Goal: Check status: Check status

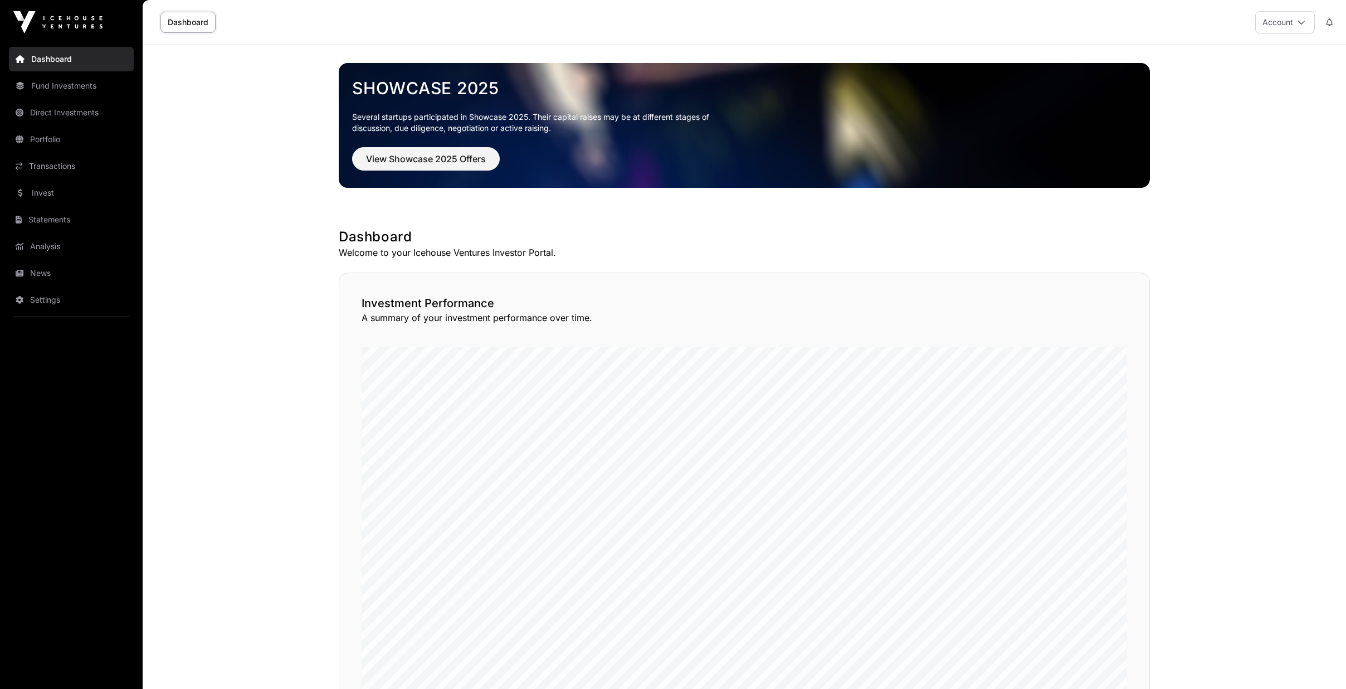
click at [60, 267] on link "News" at bounding box center [71, 273] width 125 height 25
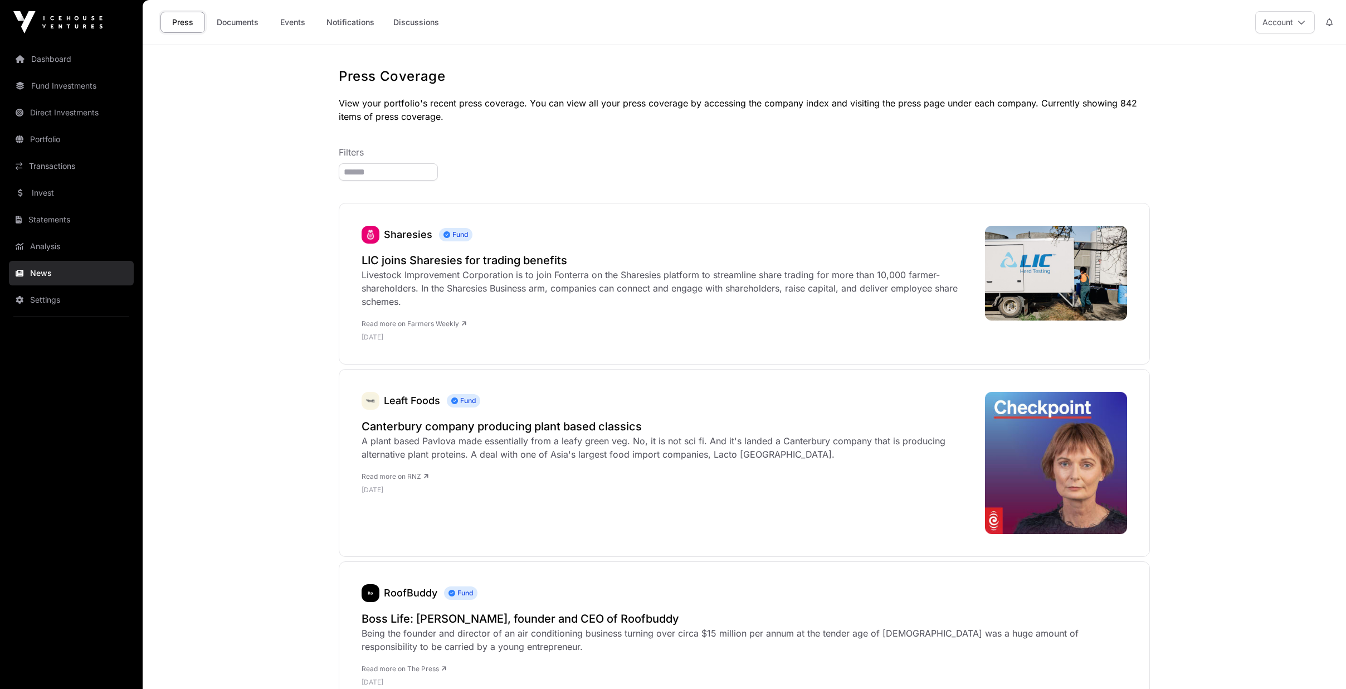
click at [291, 24] on link "Events" at bounding box center [292, 22] width 45 height 21
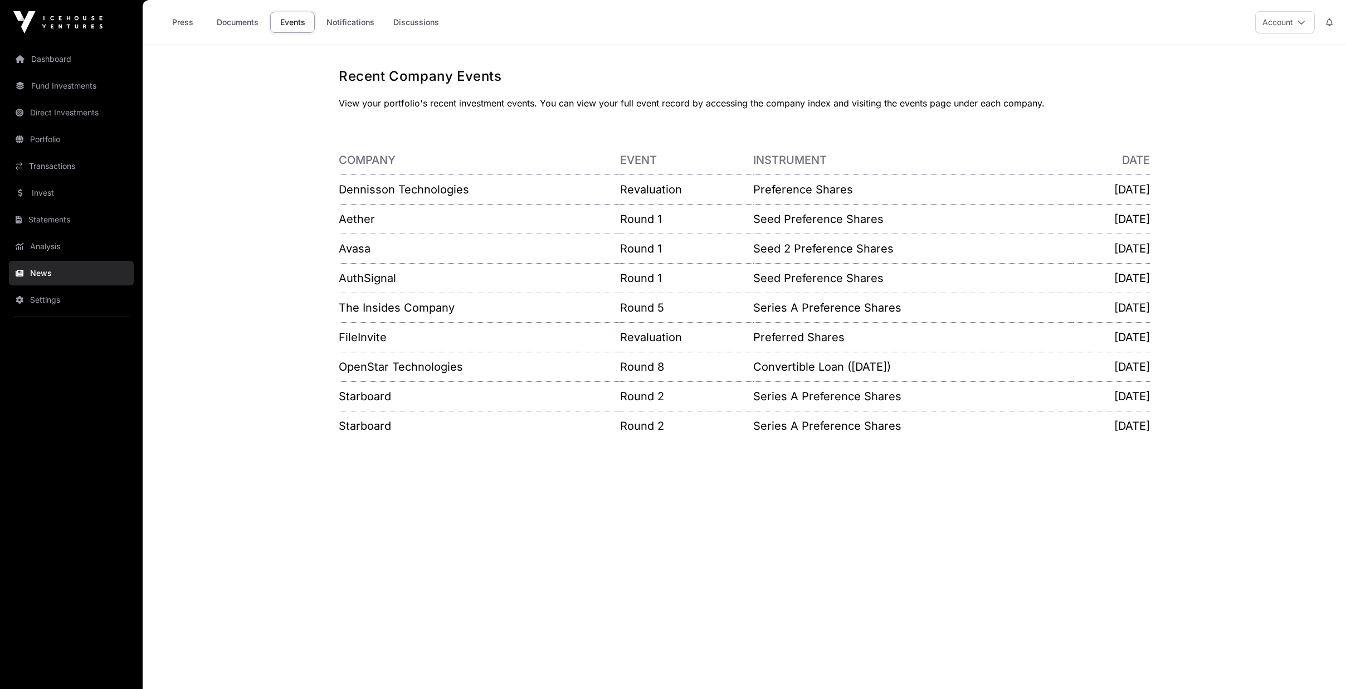
click at [369, 23] on link "Notifications" at bounding box center [350, 22] width 62 height 21
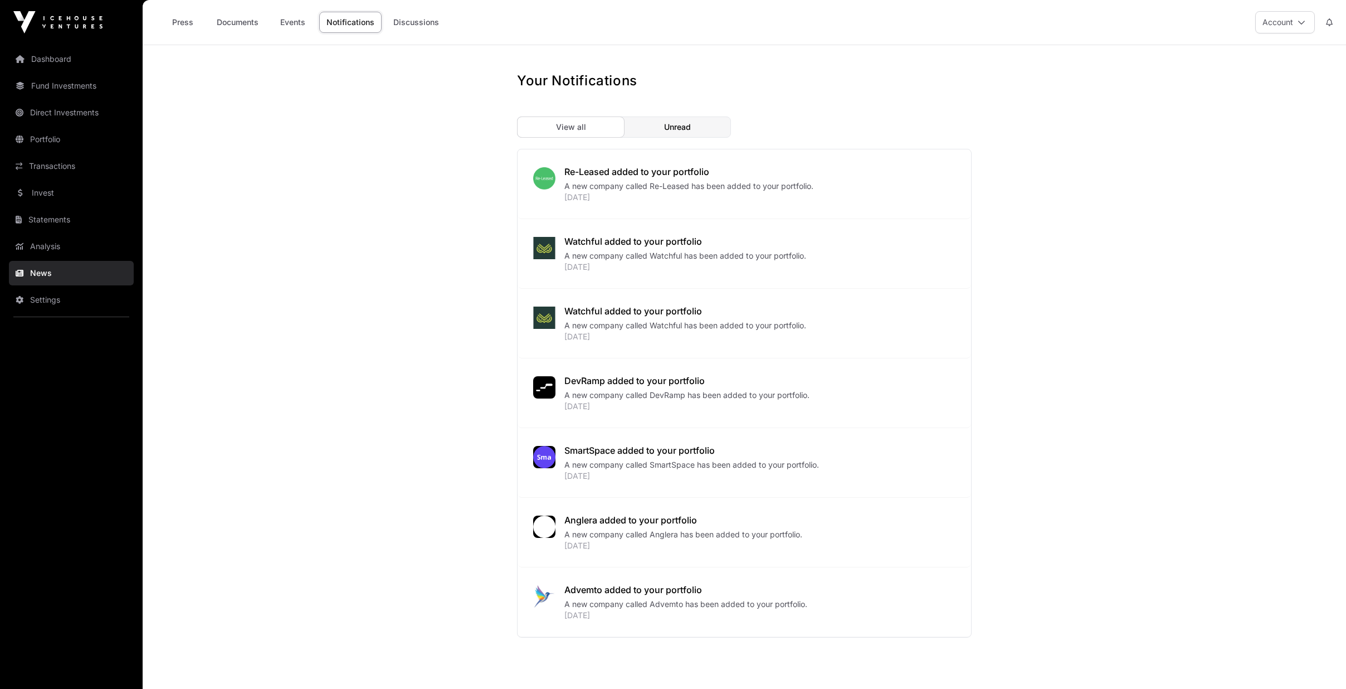
click at [305, 26] on link "Events" at bounding box center [292, 22] width 45 height 21
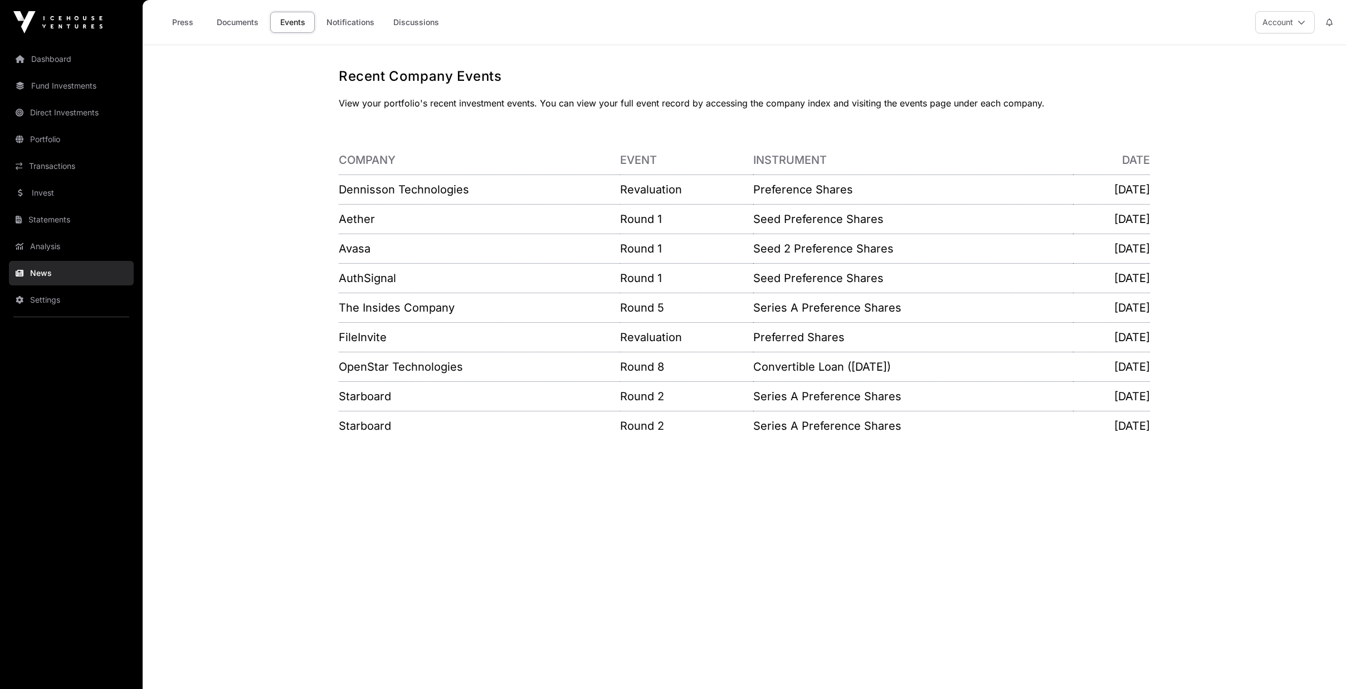
click at [371, 192] on link "Dennisson Technologies" at bounding box center [404, 189] width 130 height 13
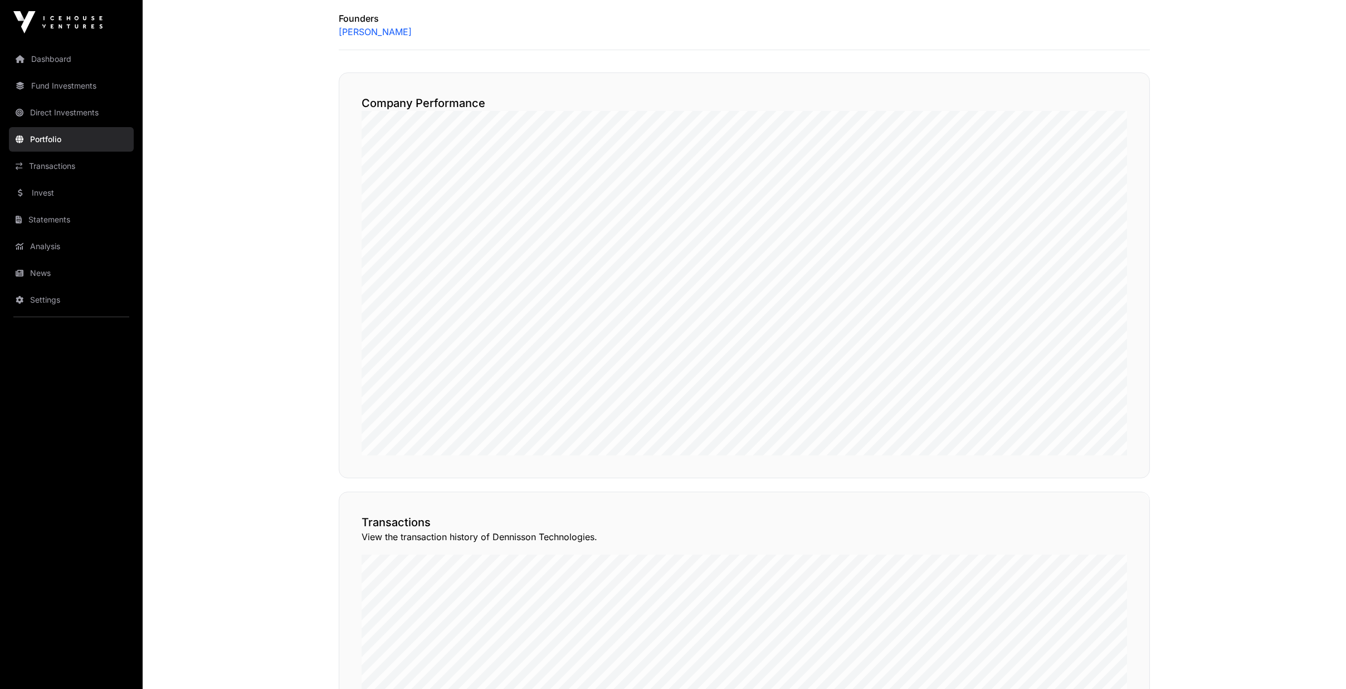
scroll to position [323, 0]
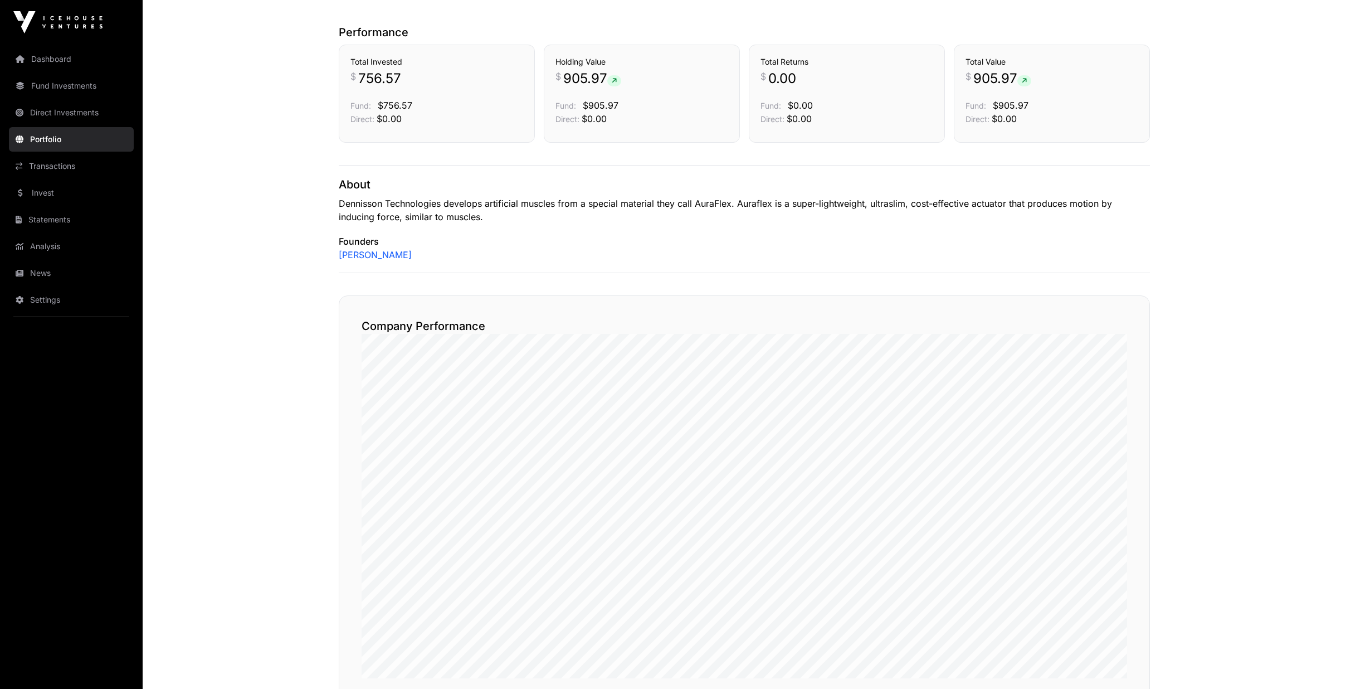
click at [36, 270] on link "News" at bounding box center [71, 273] width 125 height 25
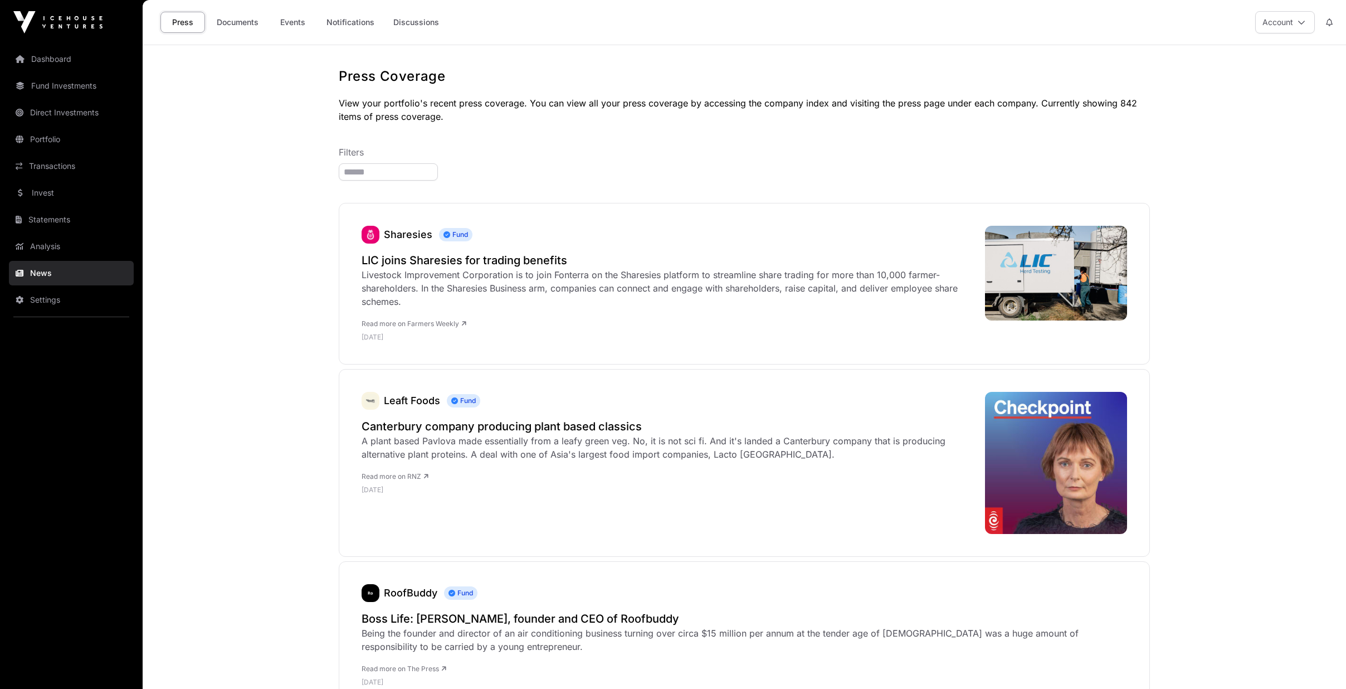
click at [62, 54] on link "Dashboard" at bounding box center [71, 59] width 125 height 25
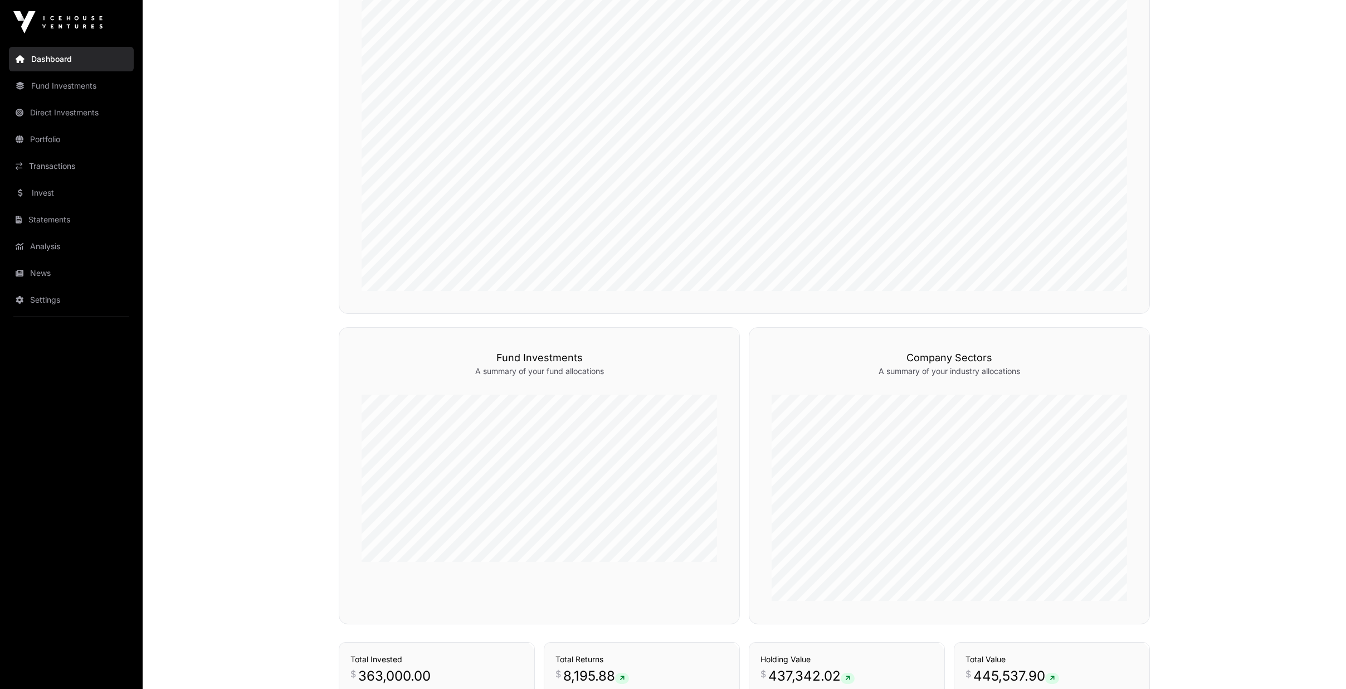
scroll to position [429, 0]
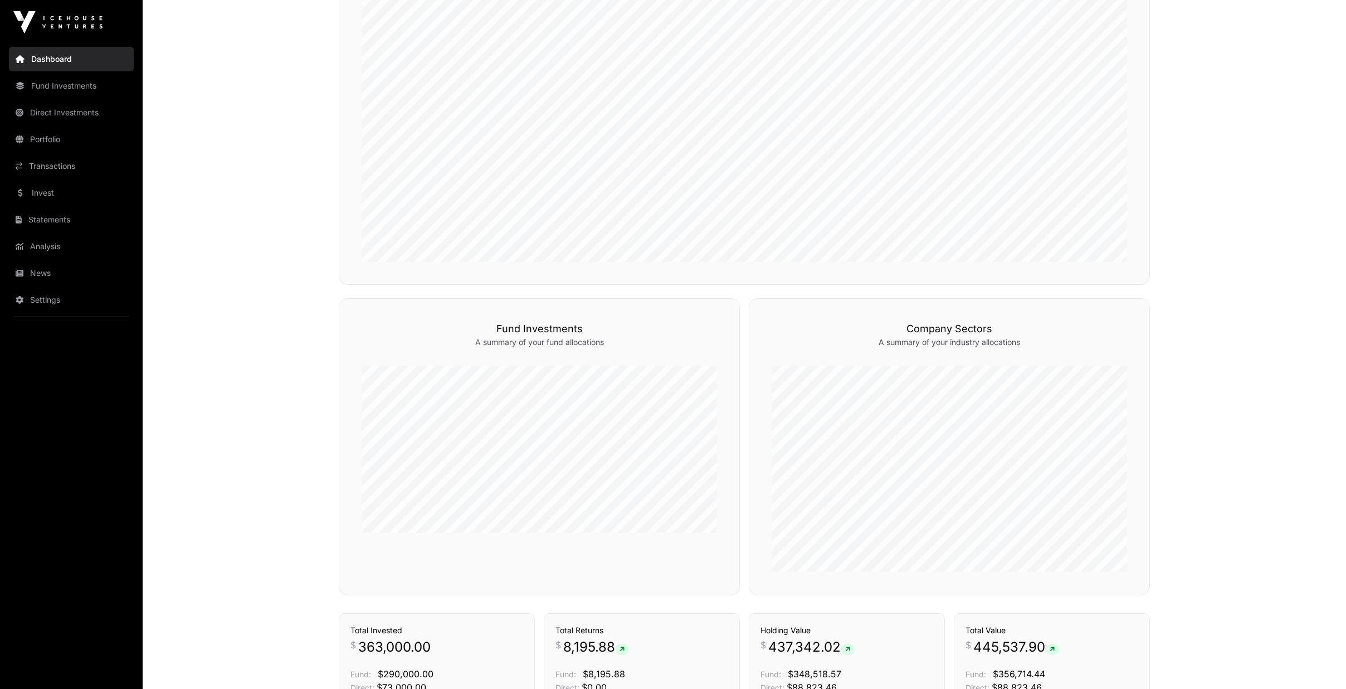
click at [37, 186] on link "Invest" at bounding box center [71, 193] width 125 height 25
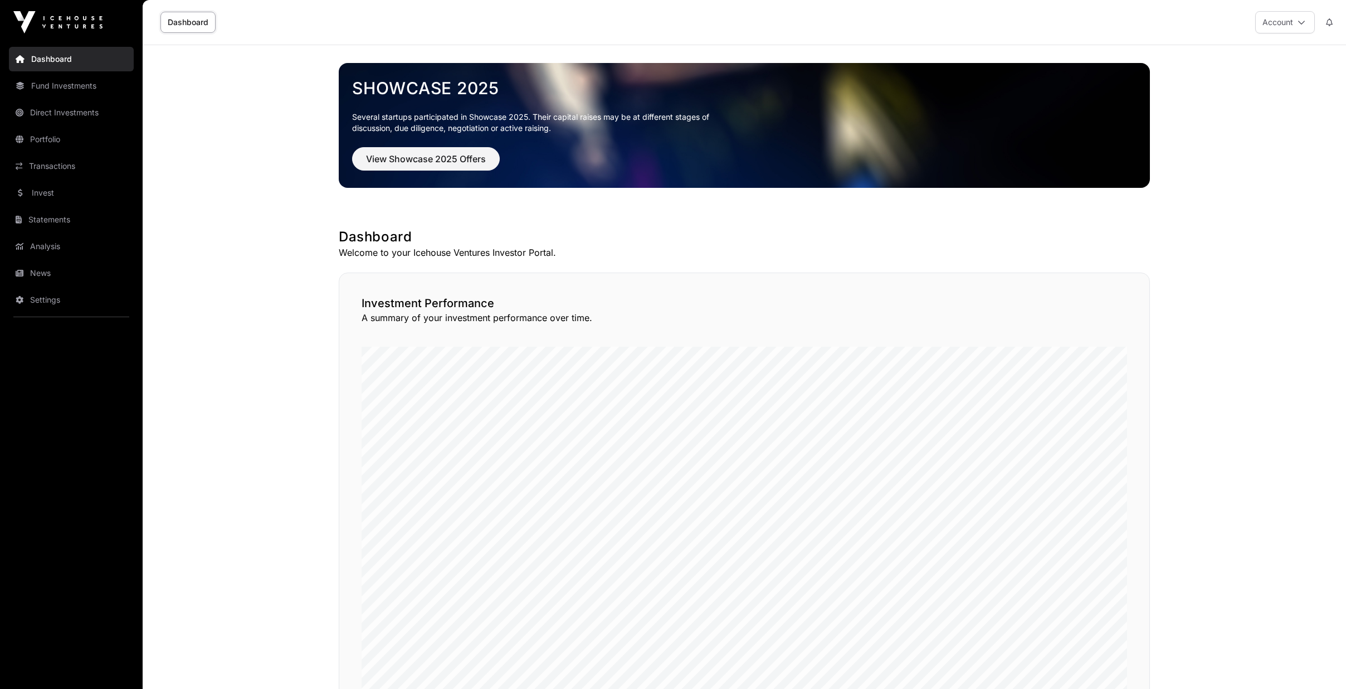
click at [50, 146] on link "Portfolio" at bounding box center [71, 139] width 125 height 25
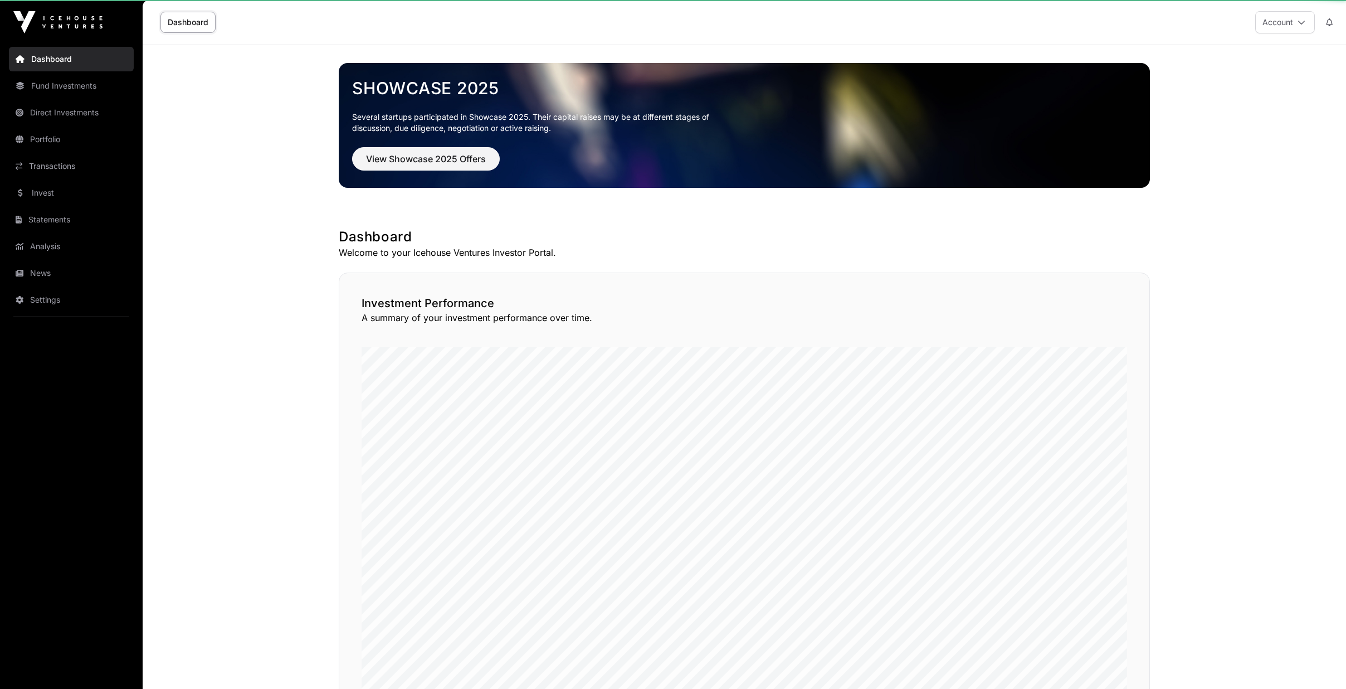
scroll to position [16, 0]
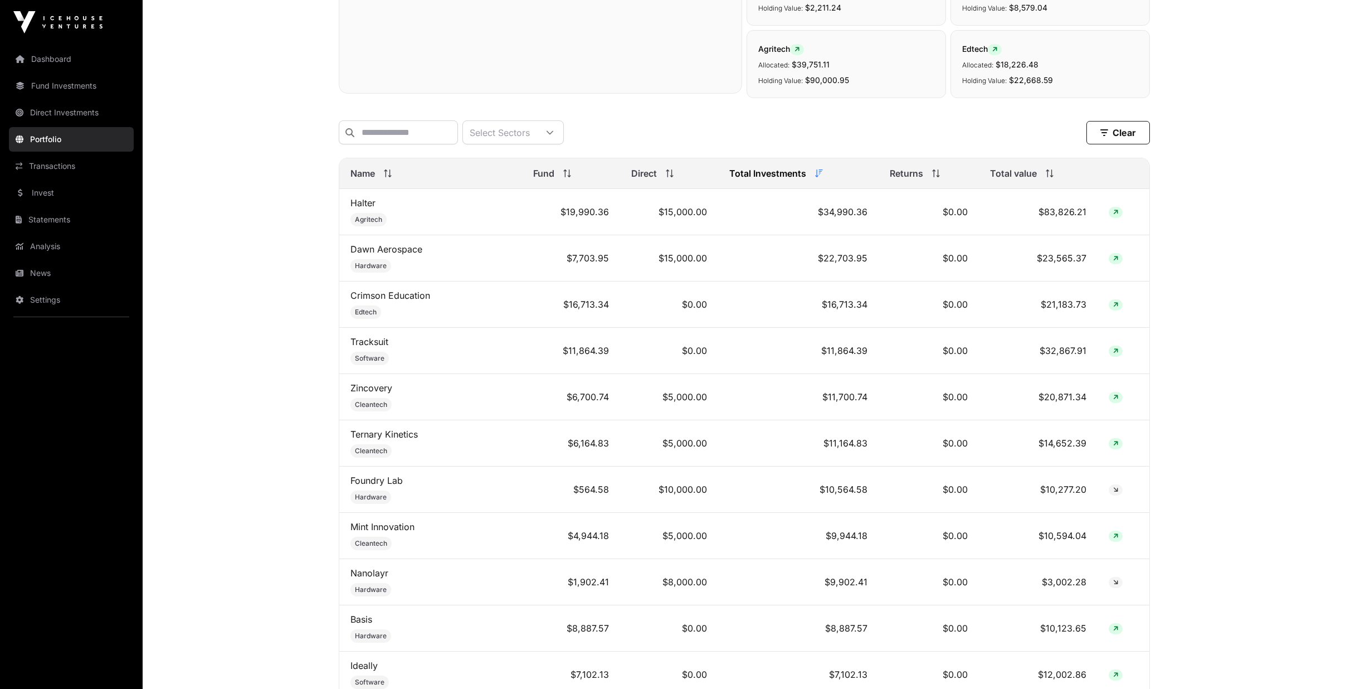
scroll to position [357, 0]
drag, startPoint x: 1058, startPoint y: 538, endPoint x: 1073, endPoint y: 563, distance: 29.2
click at [1073, 560] on td "$10,594.04" at bounding box center [1038, 537] width 119 height 46
drag, startPoint x: 826, startPoint y: 493, endPoint x: 871, endPoint y: 498, distance: 45.5
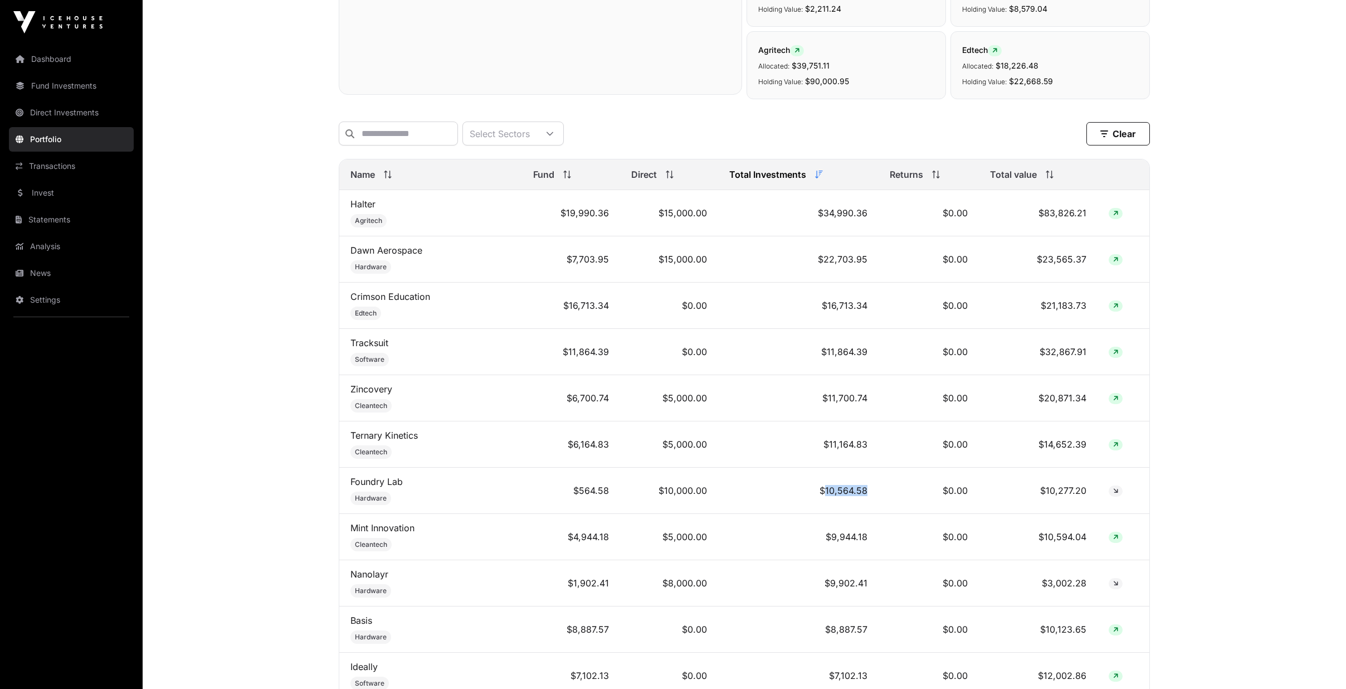
click at [871, 498] on td "$10,564.58" at bounding box center [798, 491] width 160 height 46
drag, startPoint x: 666, startPoint y: 546, endPoint x: 724, endPoint y: 551, distance: 58.1
click at [721, 550] on tr "Mint Innovation Cleantech $4,944.18 $5,000.00 $9,944.18 $0.00 $10,594.04" at bounding box center [744, 537] width 810 height 46
click at [724, 551] on td "$9,944.18" at bounding box center [798, 537] width 160 height 46
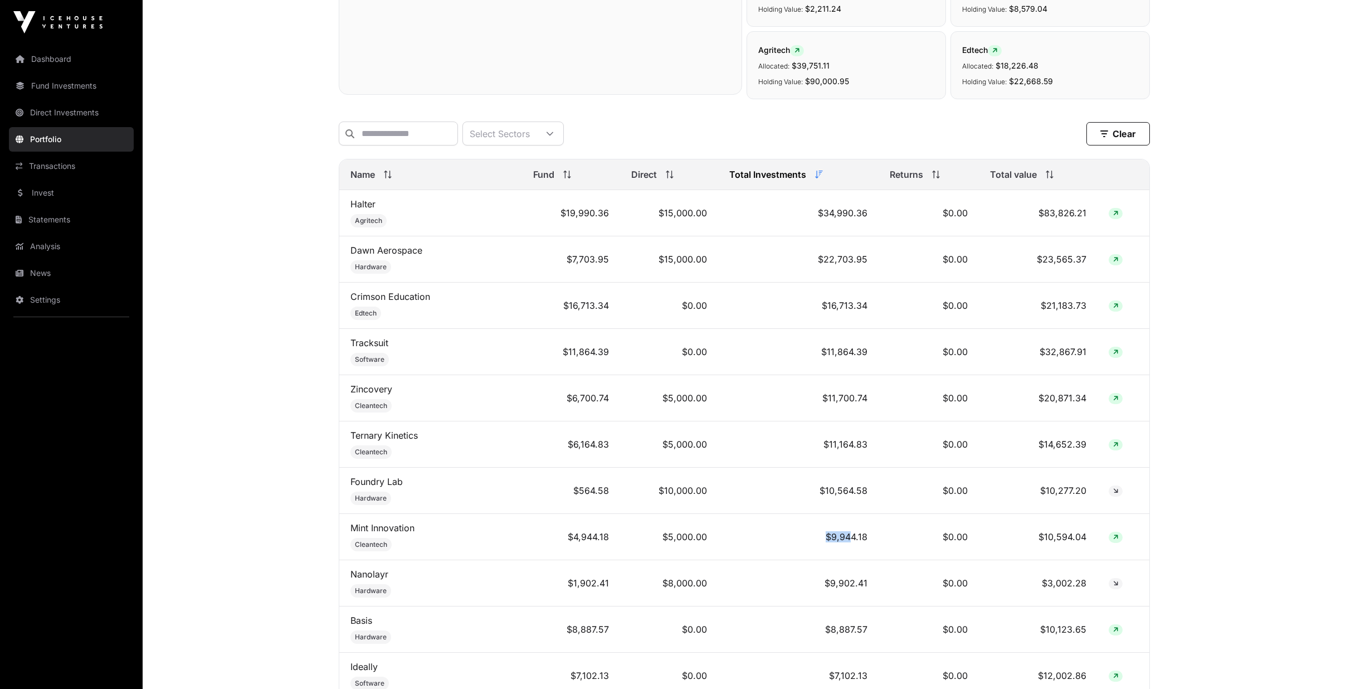
drag, startPoint x: 830, startPoint y: 549, endPoint x: 877, endPoint y: 552, distance: 46.3
click at [875, 552] on td "$9,944.18" at bounding box center [798, 537] width 160 height 46
click at [877, 552] on td "$9,944.18" at bounding box center [798, 537] width 160 height 46
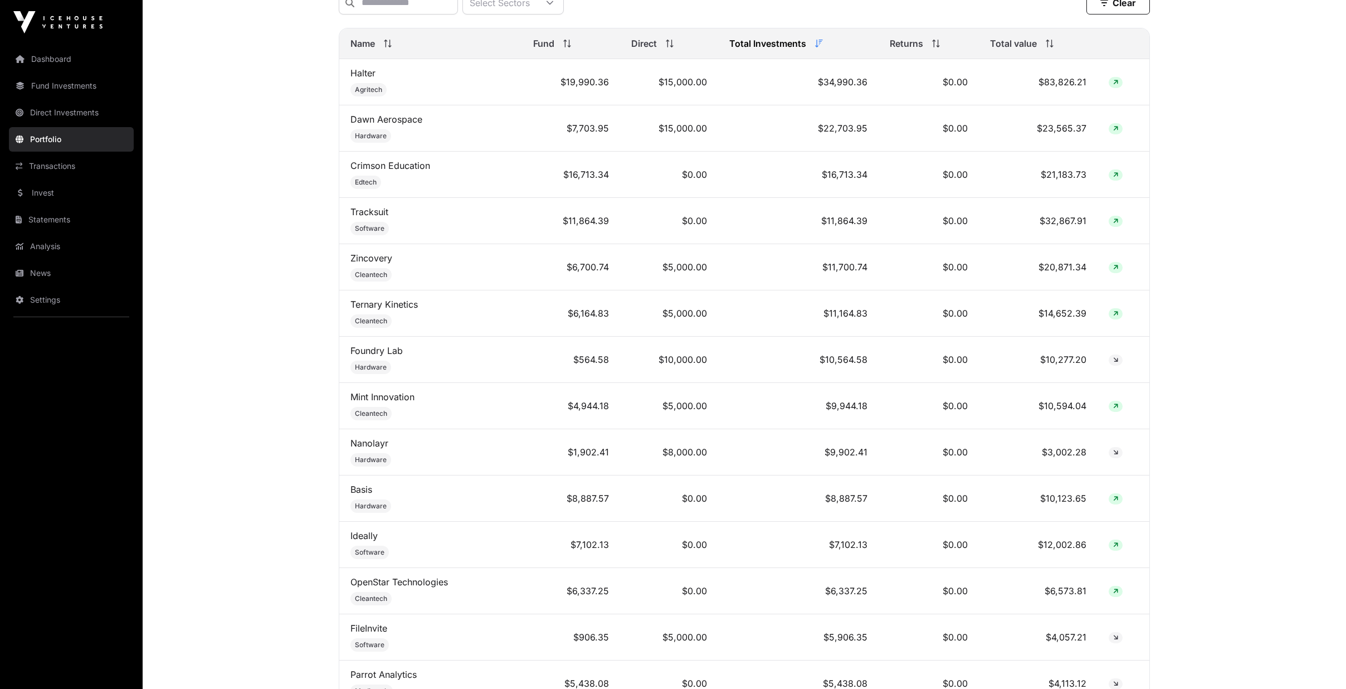
scroll to position [469, 0]
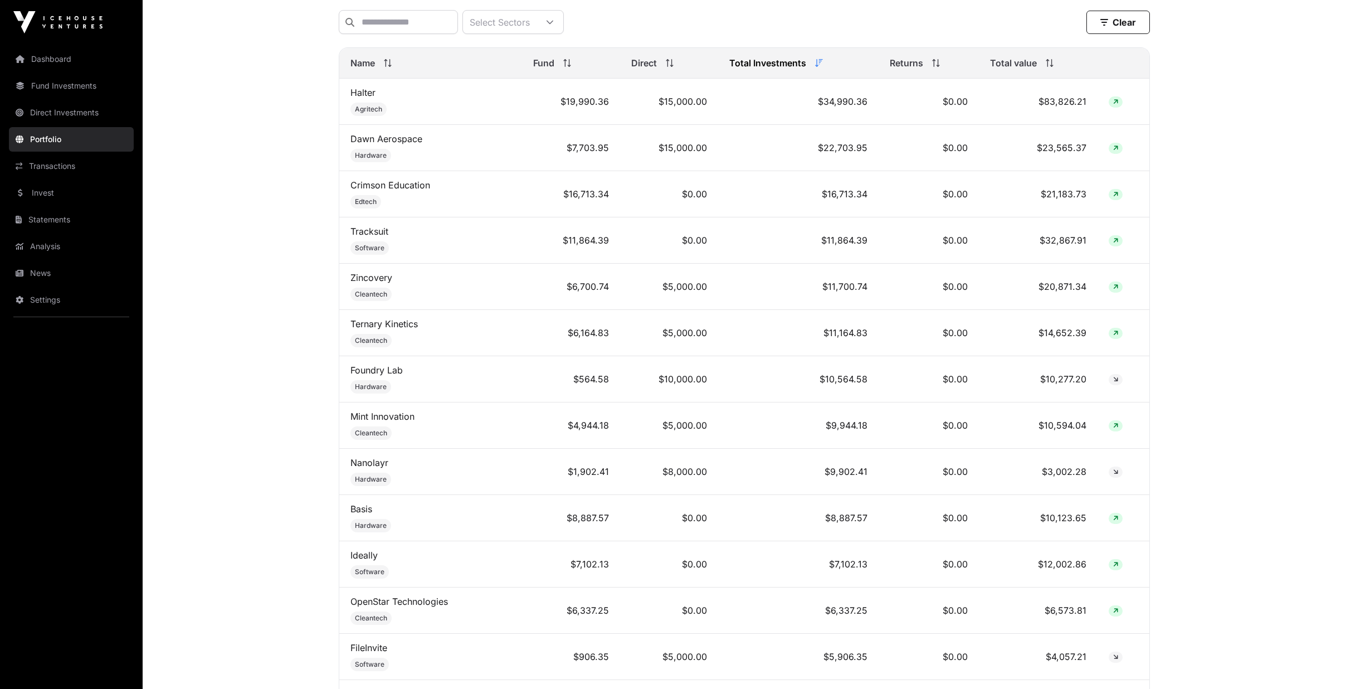
drag, startPoint x: 314, startPoint y: 306, endPoint x: 334, endPoint y: 547, distance: 242.1
